Goal: Task Accomplishment & Management: Manage account settings

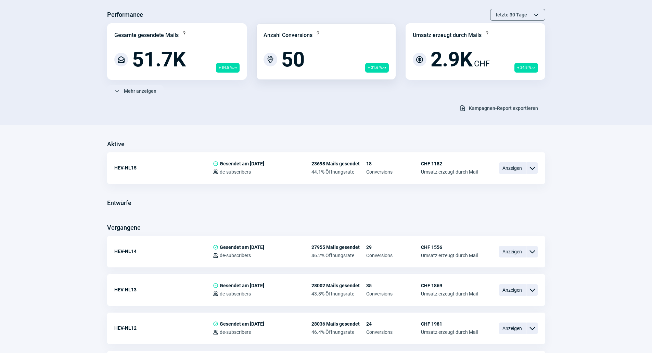
scroll to position [68, 0]
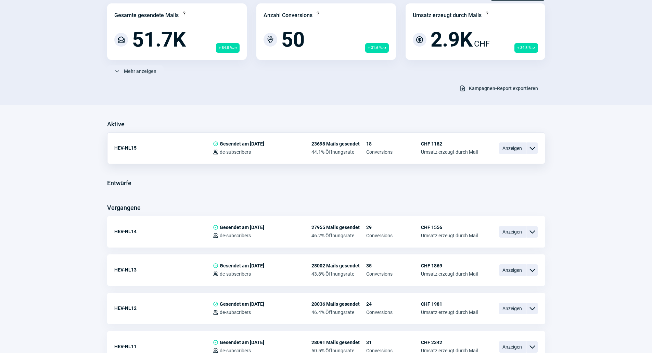
click at [535, 149] on span "ChevronDown icon" at bounding box center [532, 148] width 8 height 8
click at [477, 190] on span "Kopieren" at bounding box center [471, 188] width 20 height 5
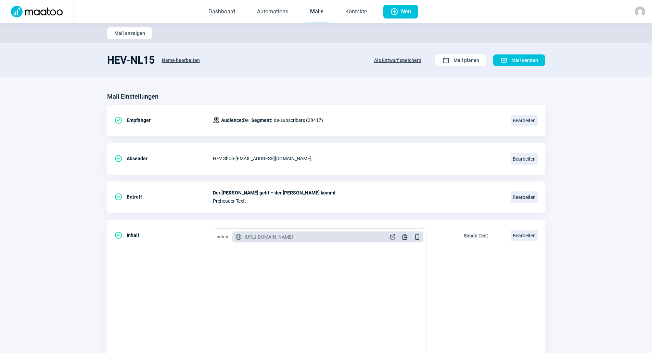
click at [174, 60] on span "Name bearbeiten" at bounding box center [181, 60] width 38 height 11
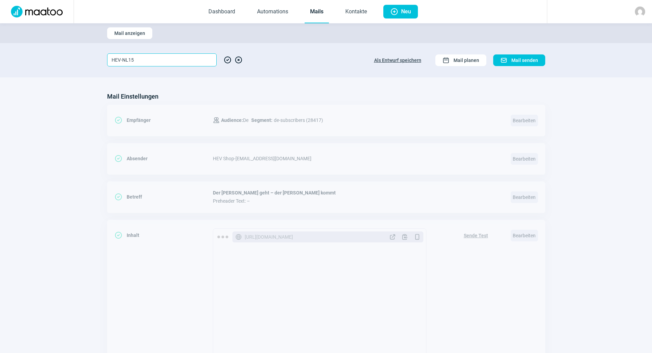
click at [168, 61] on input "HEV-NL15" at bounding box center [162, 59] width 110 height 13
type input "HEV-NL16"
click at [298, 74] on section "HEV-NL16 CheckCircle icon XCircle icon Als Entwurf speichern Calendar icon Mail…" at bounding box center [326, 60] width 652 height 34
click at [226, 60] on span "CheckCircle icon" at bounding box center [228, 59] width 8 height 13
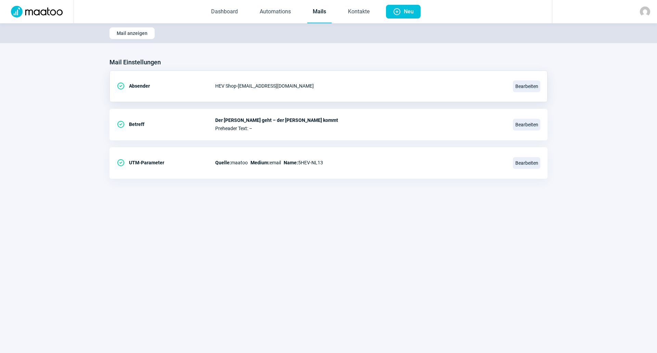
click at [335, 87] on div "HEV Shop - [EMAIL_ADDRESS][DOMAIN_NAME]" at bounding box center [360, 86] width 290 height 14
click at [148, 36] on button "Mail anzeigen" at bounding box center [132, 33] width 45 height 12
click at [292, 17] on link "Automations" at bounding box center [275, 12] width 42 height 23
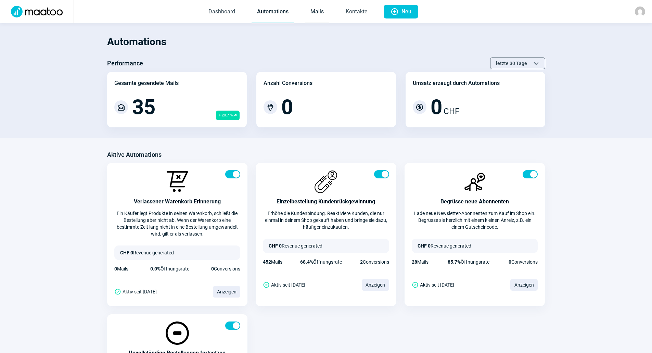
click at [315, 14] on link "Mails" at bounding box center [317, 12] width 24 height 23
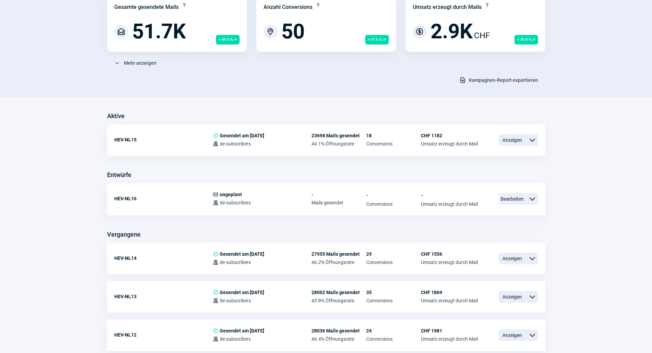
scroll to position [137, 0]
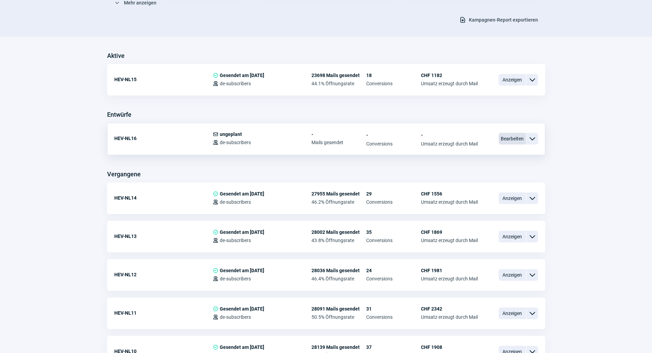
click at [514, 140] on span "Bearbeiten" at bounding box center [512, 139] width 27 height 12
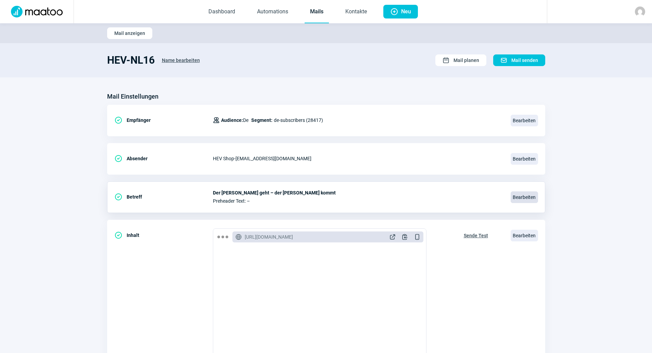
click at [522, 193] on span "Bearbeiten" at bounding box center [524, 197] width 27 height 12
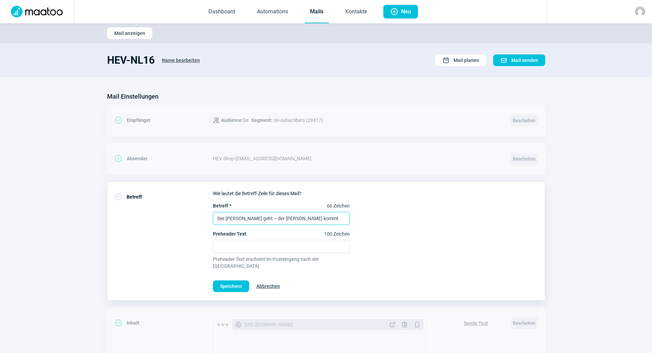
drag, startPoint x: 310, startPoint y: 216, endPoint x: 108, endPoint y: 194, distance: 203.1
click at [108, 199] on div "CheckCircle icon Betreff Wie lautet die Betreff-Zeile für dieses Mail? Betreff …" at bounding box center [326, 240] width 438 height 119
type input "Der [PERSON_NAME] beginnt im Warenkorb"
click at [232, 281] on span "Speichern" at bounding box center [231, 286] width 22 height 11
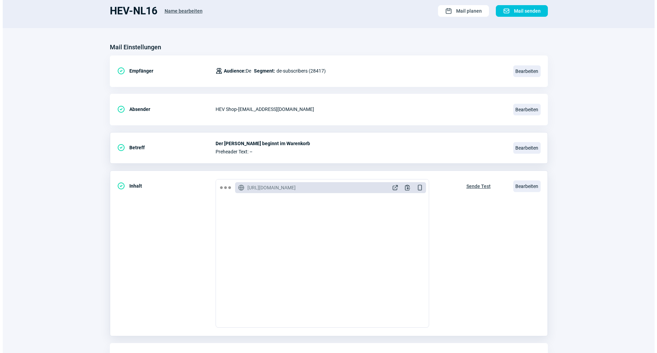
scroll to position [91, 0]
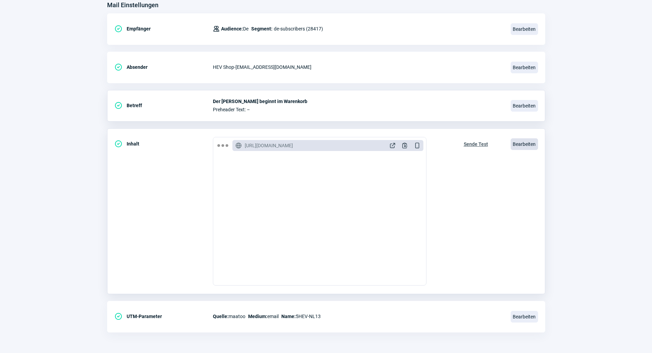
click at [518, 144] on span "Bearbeiten" at bounding box center [524, 144] width 27 height 12
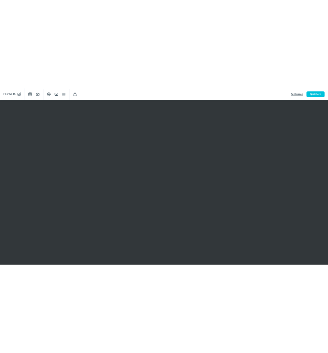
scroll to position [90, 0]
